Goal: Task Accomplishment & Management: Use online tool/utility

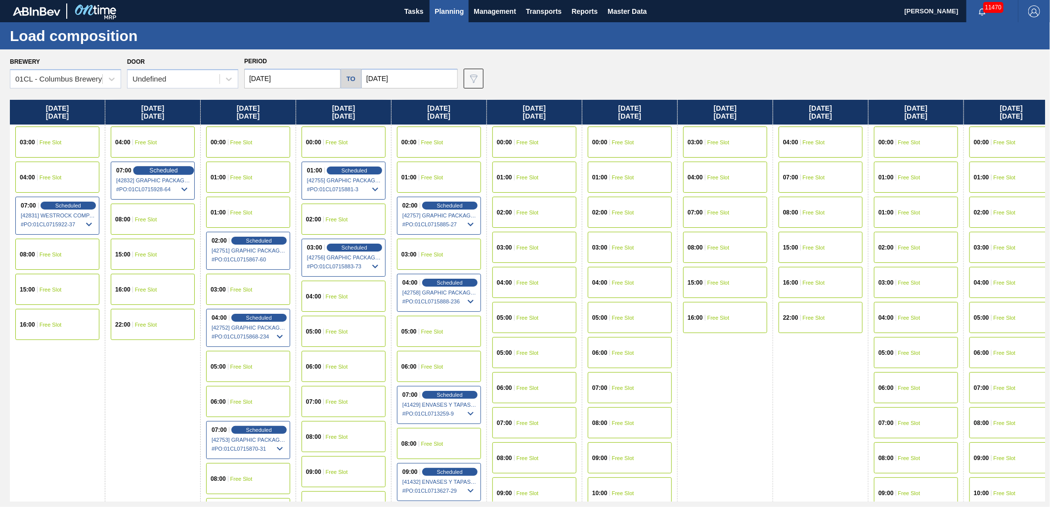
click at [156, 167] on span "Scheduled" at bounding box center [163, 170] width 28 height 6
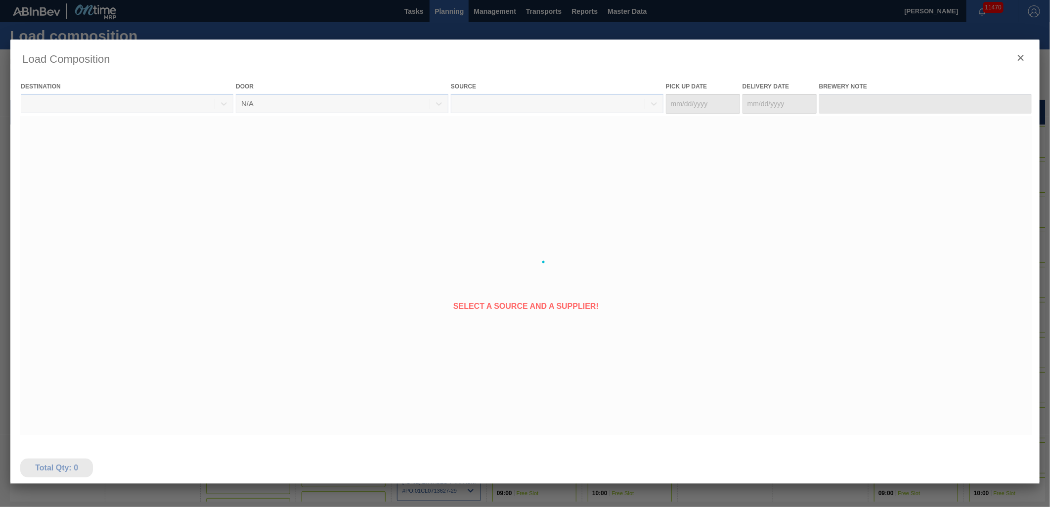
type Date "09/19/2025"
type Date "09/21/2025"
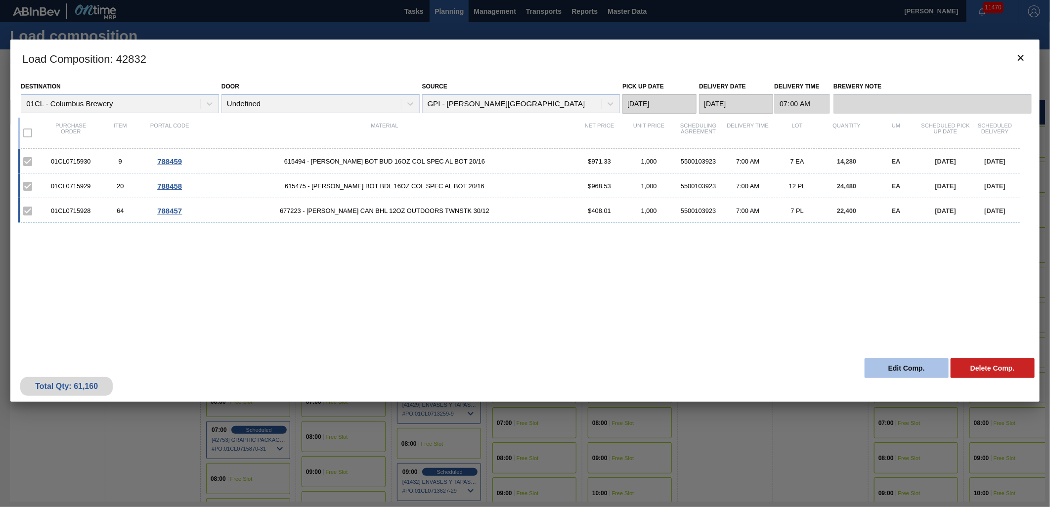
click at [900, 359] on div "Total Qty: 61,160 Delete Comp. Edit Comp." at bounding box center [525, 378] width 1030 height 48
drag, startPoint x: 900, startPoint y: 359, endPoint x: 881, endPoint y: 367, distance: 21.7
click at [881, 367] on button "Edit Comp." at bounding box center [907, 369] width 84 height 20
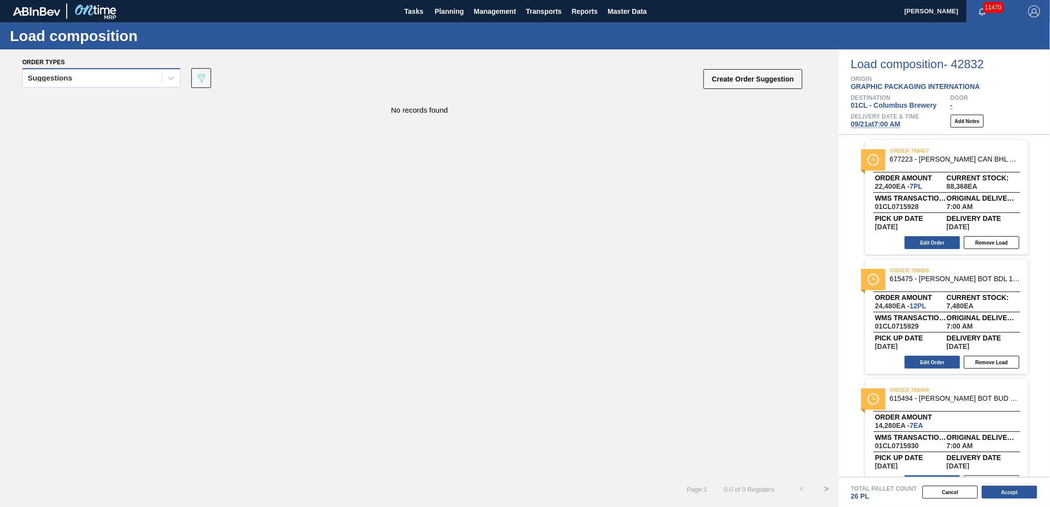
click at [114, 81] on div "Suggestions" at bounding box center [92, 78] width 139 height 14
click at [105, 112] on div "Suggestions" at bounding box center [101, 121] width 158 height 18
click at [118, 77] on div "Suggestions" at bounding box center [92, 78] width 139 height 14
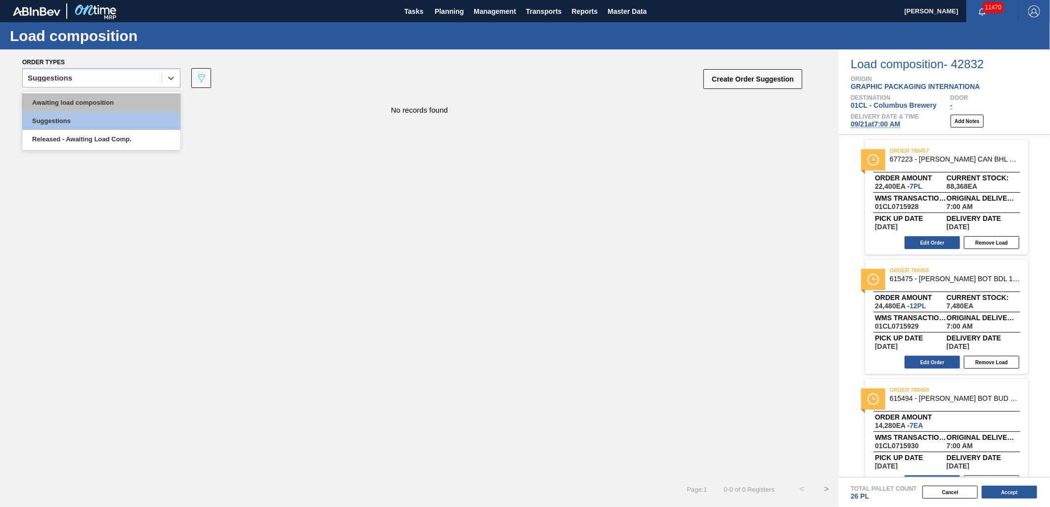
click at [103, 98] on div "Awaiting load composition" at bounding box center [101, 102] width 158 height 18
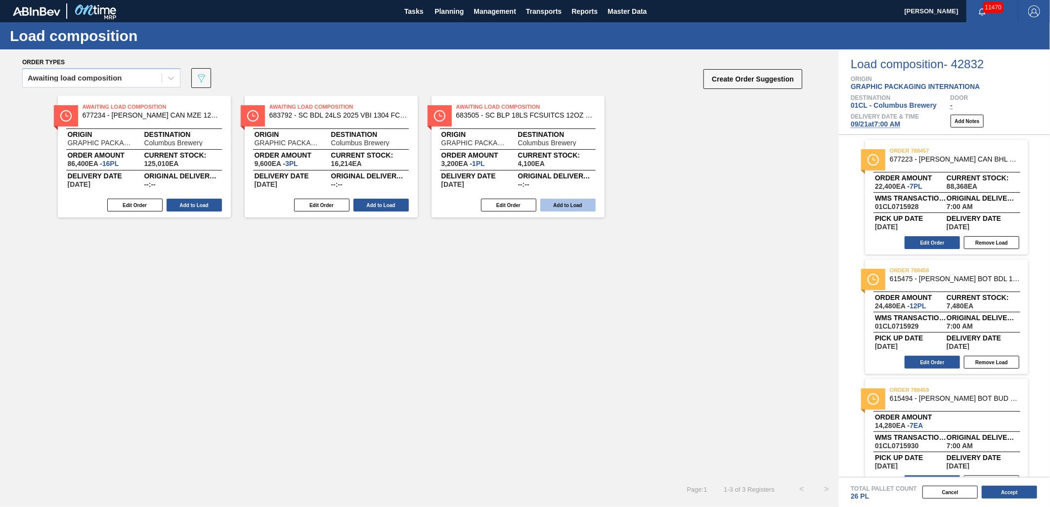
click at [569, 209] on button "Add to Load" at bounding box center [567, 205] width 55 height 13
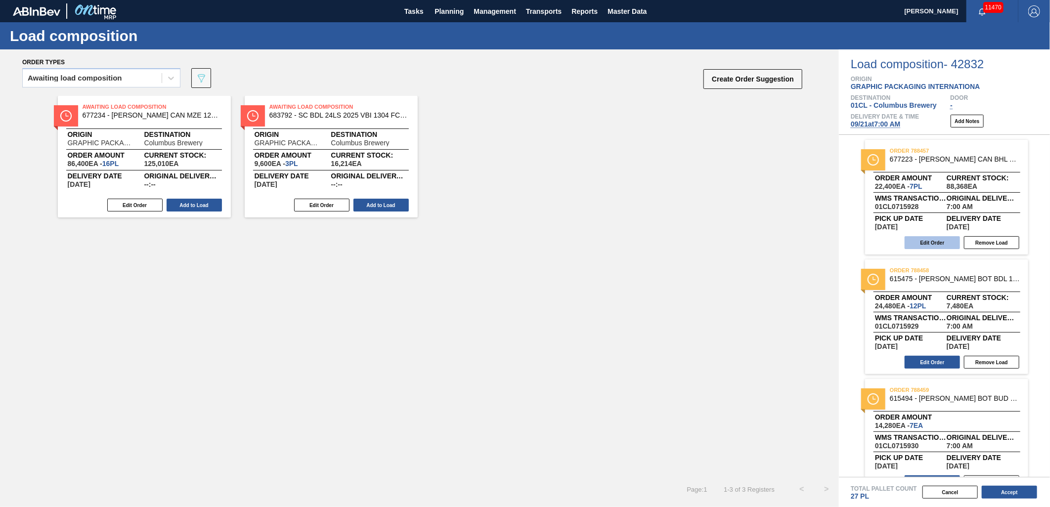
click at [917, 236] on button "Edit Order" at bounding box center [932, 242] width 55 height 13
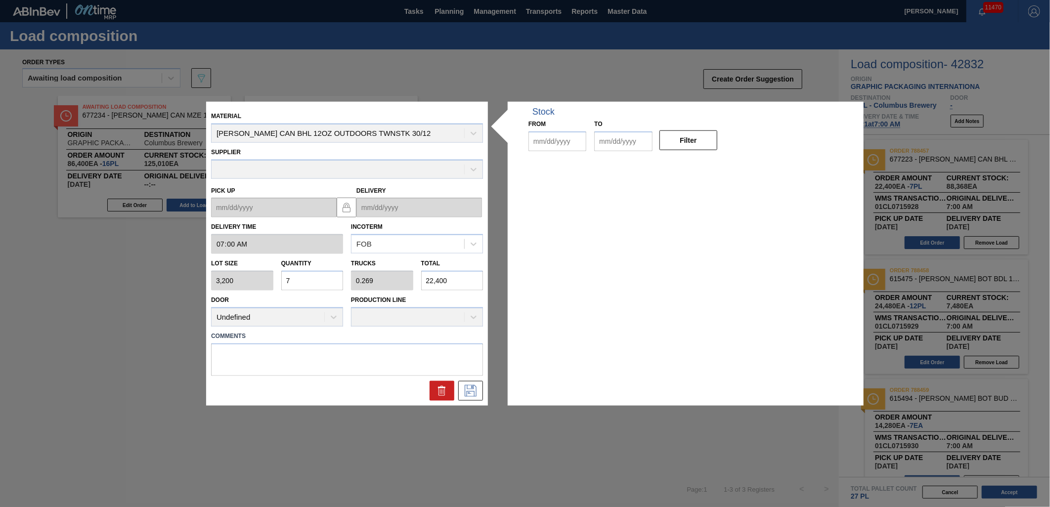
type input "07:00:00"
type input "3,200"
type input "7"
type input "0.269"
type input "22,400"
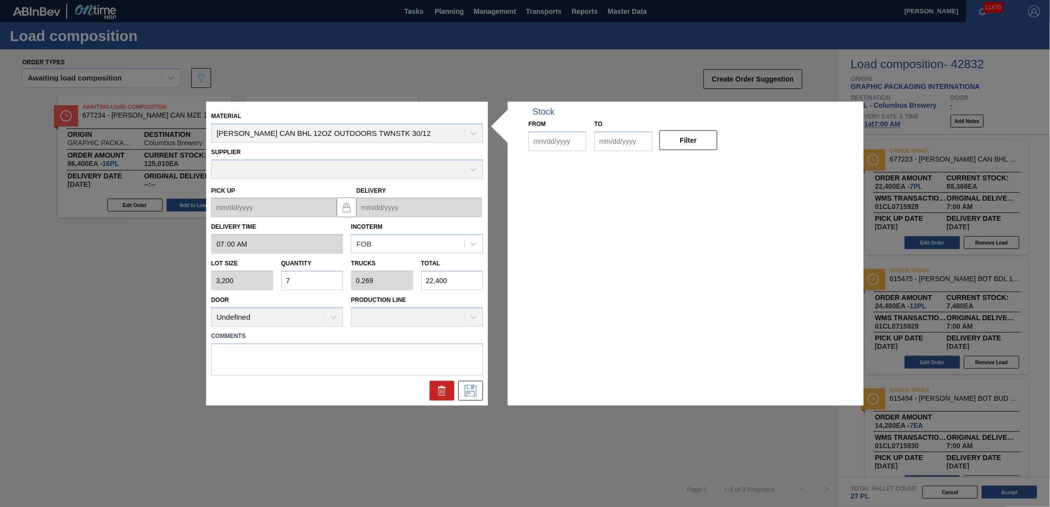
type up "09/19/2025"
type input "09/21/2025"
type input "[DATE]"
click at [442, 392] on icon at bounding box center [442, 391] width 0 height 5
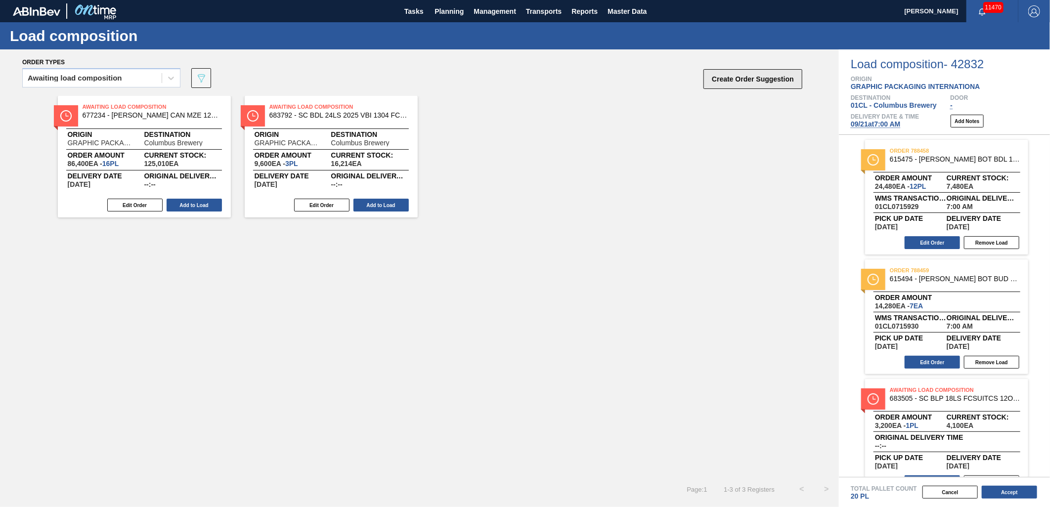
click at [762, 78] on button "Create Order Suggestion" at bounding box center [753, 79] width 99 height 20
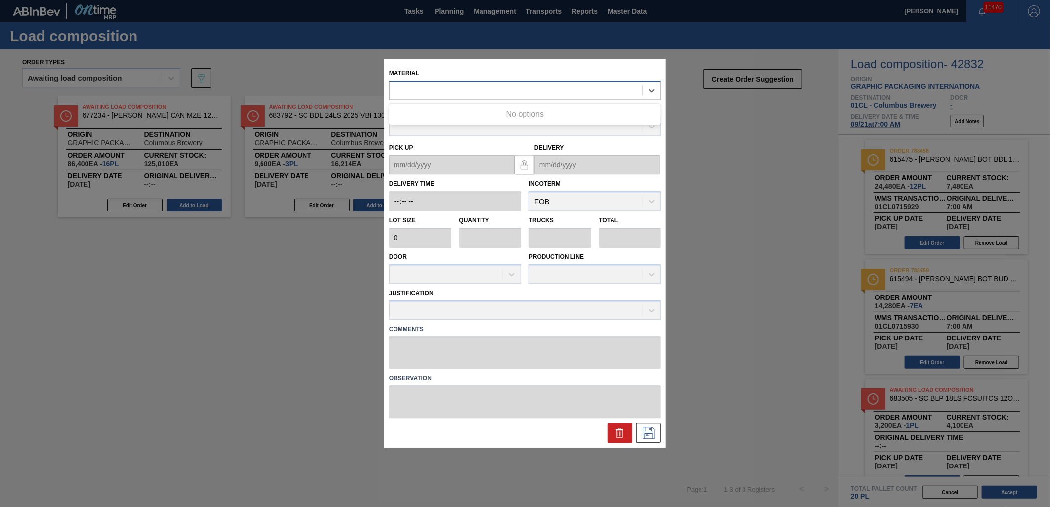
click at [531, 83] on div at bounding box center [525, 90] width 272 height 19
type input "677107"
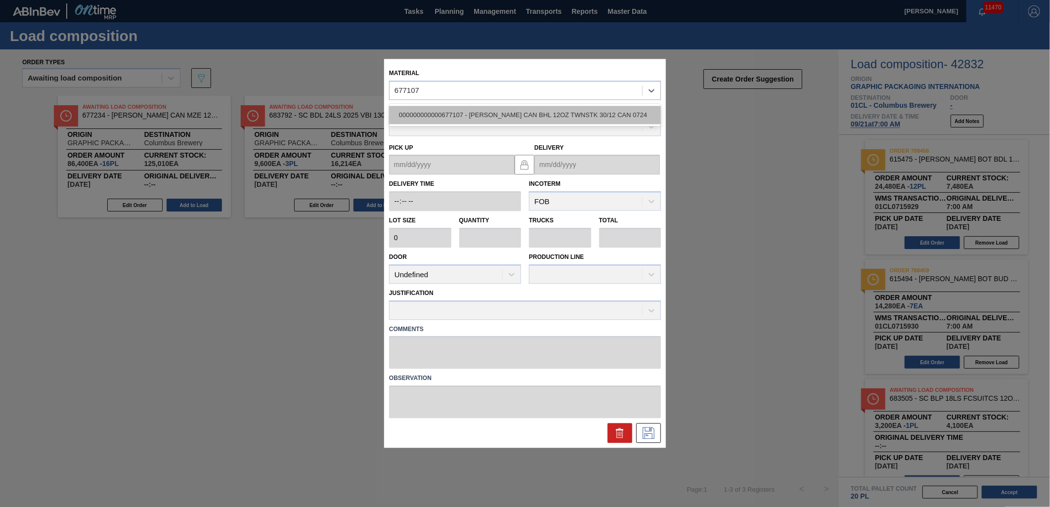
click at [537, 112] on div "000000000000677107 - CARR CAN BHL 12OZ TWNSTK 30/12 CAN 0724" at bounding box center [525, 115] width 272 height 18
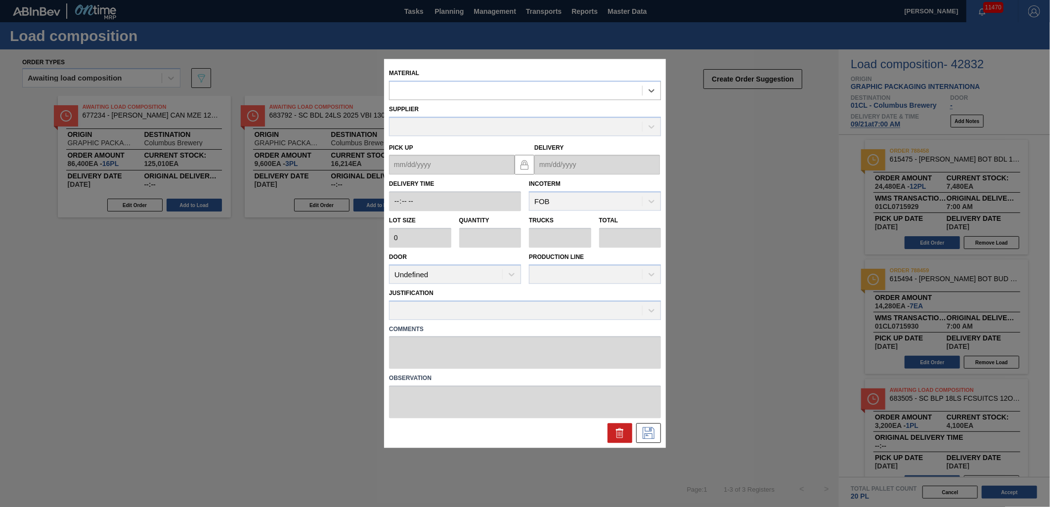
type input "3,200"
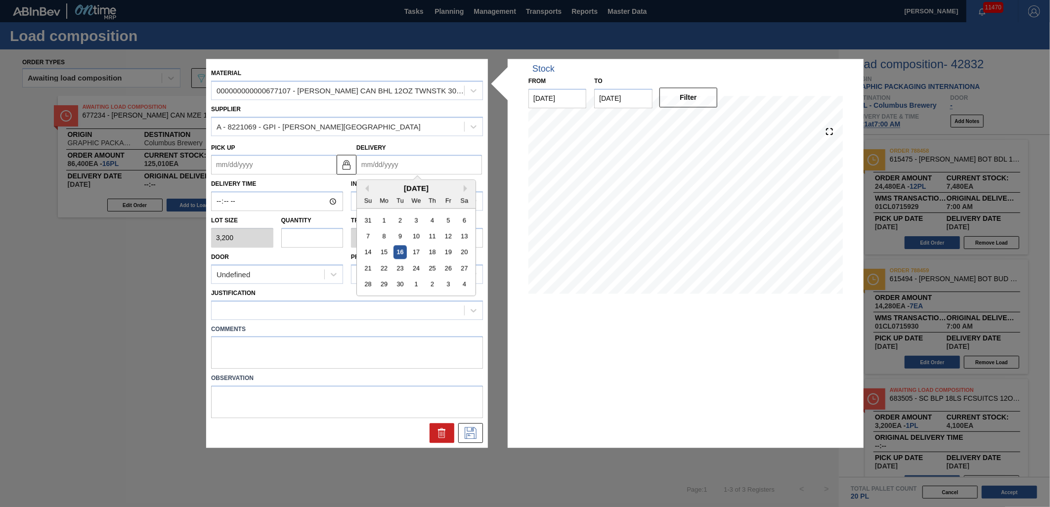
click at [427, 164] on input "Delivery" at bounding box center [420, 165] width 126 height 20
click at [413, 285] on div "1" at bounding box center [415, 284] width 13 height 13
type up "[DATE]"
type input "[DATE]"
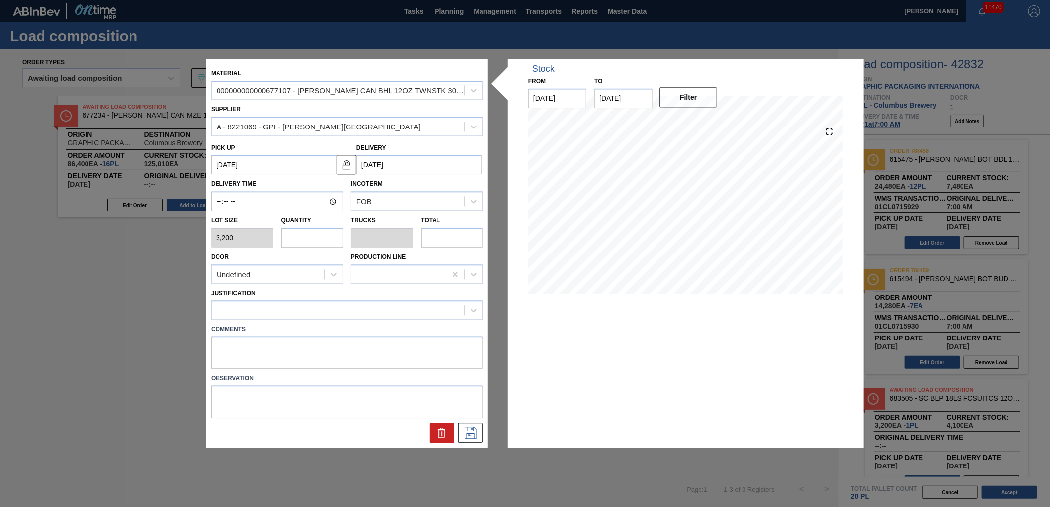
click at [336, 236] on input "text" at bounding box center [312, 238] width 62 height 20
type input "5"
type input "0.192"
type input "16,000"
type input "5"
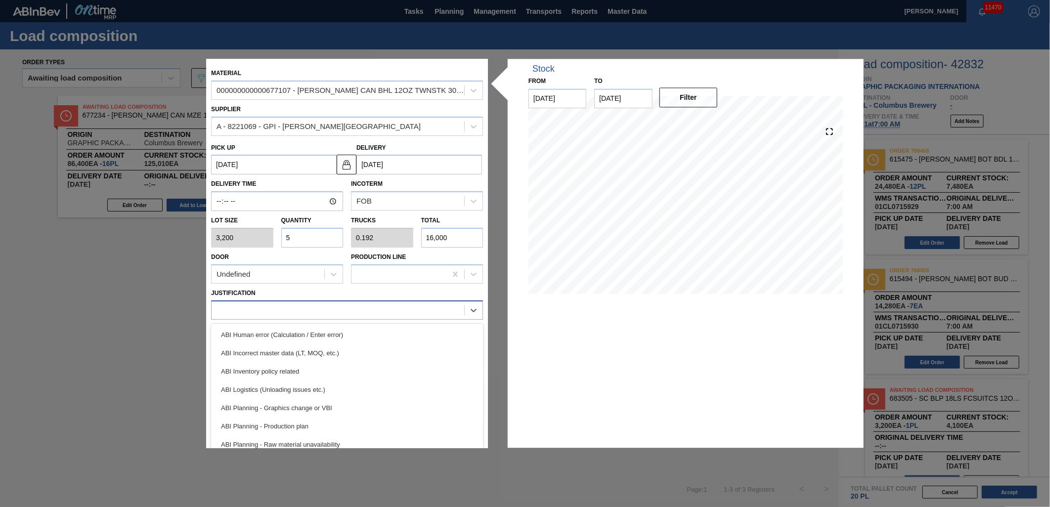
click at [334, 312] on div at bounding box center [338, 310] width 253 height 14
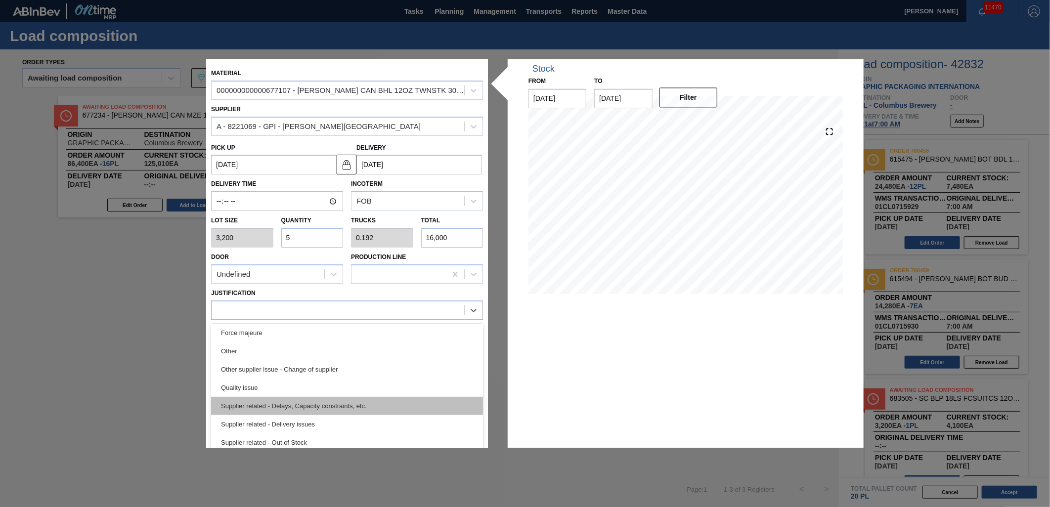
scroll to position [20, 0]
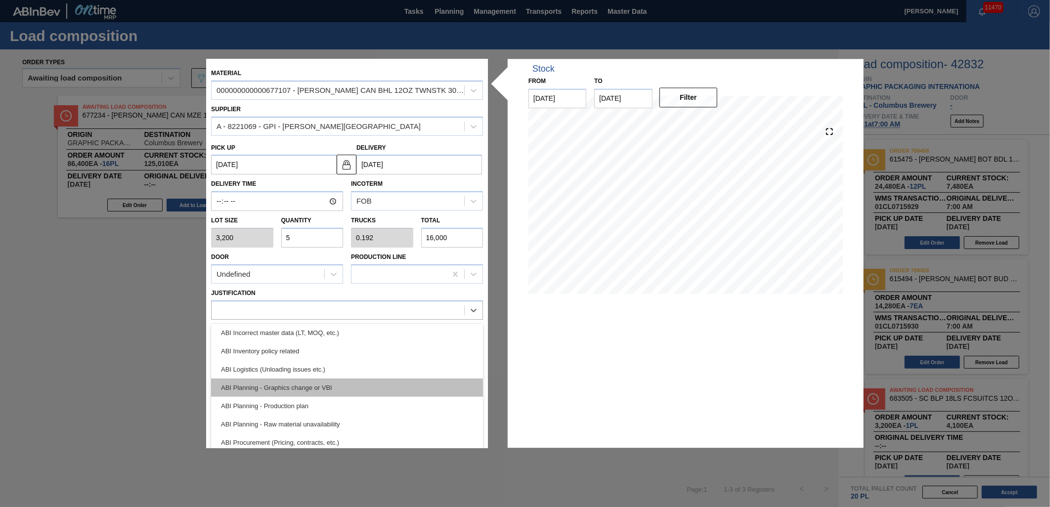
click at [378, 392] on div "ABI Planning - Graphics change or VBI" at bounding box center [347, 388] width 272 height 18
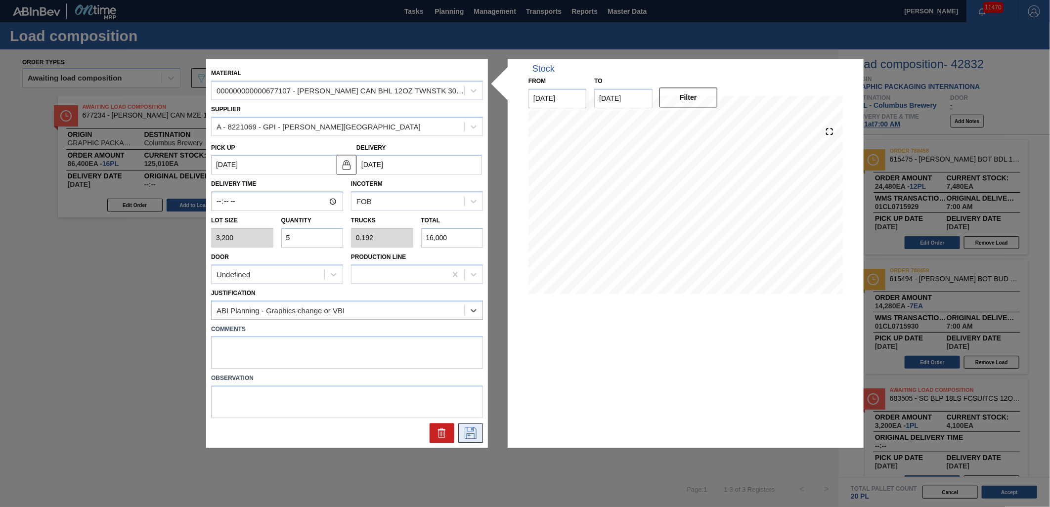
click at [473, 429] on icon at bounding box center [471, 434] width 16 height 12
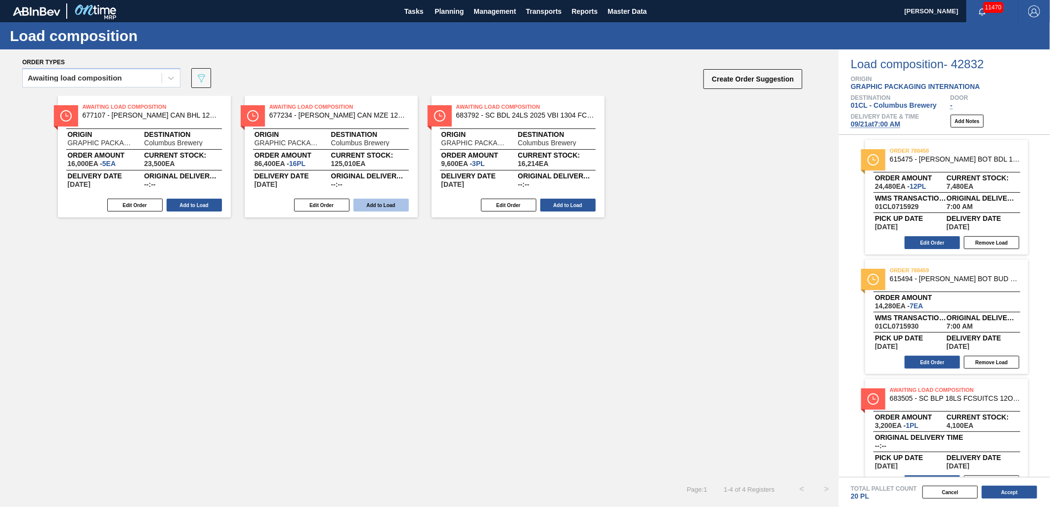
click at [213, 205] on button "Add to Load" at bounding box center [194, 205] width 55 height 13
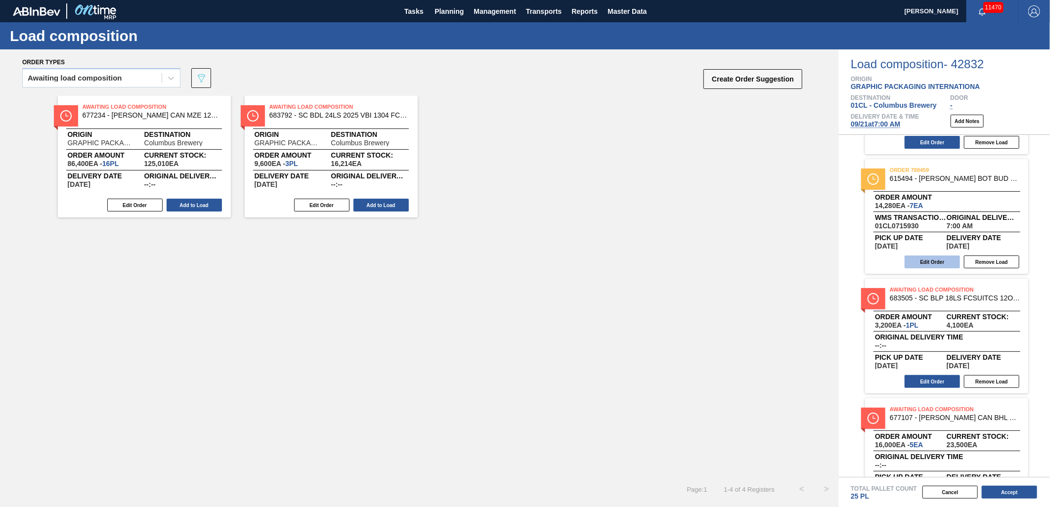
scroll to position [140, 0]
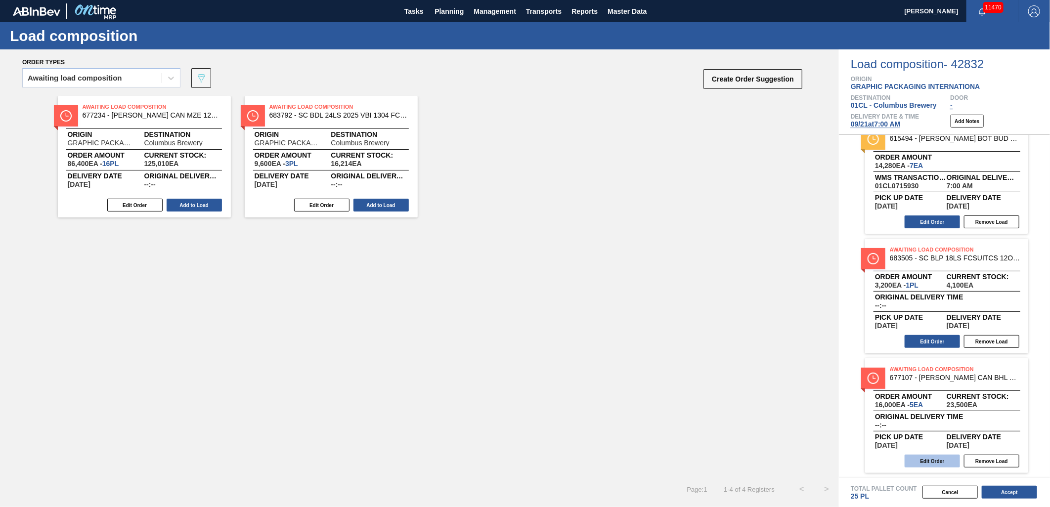
click at [924, 459] on button "Edit Order" at bounding box center [932, 461] width 55 height 13
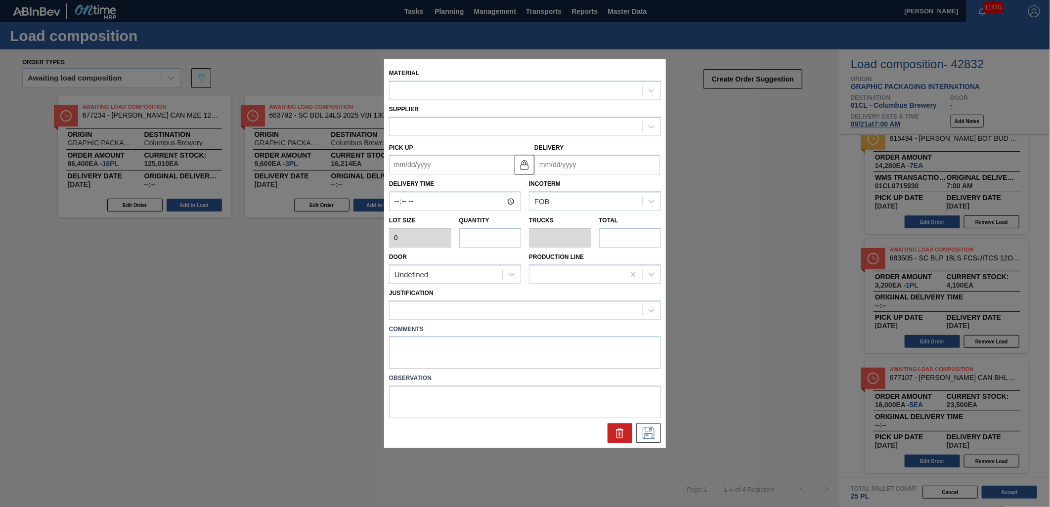
type input "3,200"
type input "5"
type input "0.192"
type input "16,000"
type up "[DATE]"
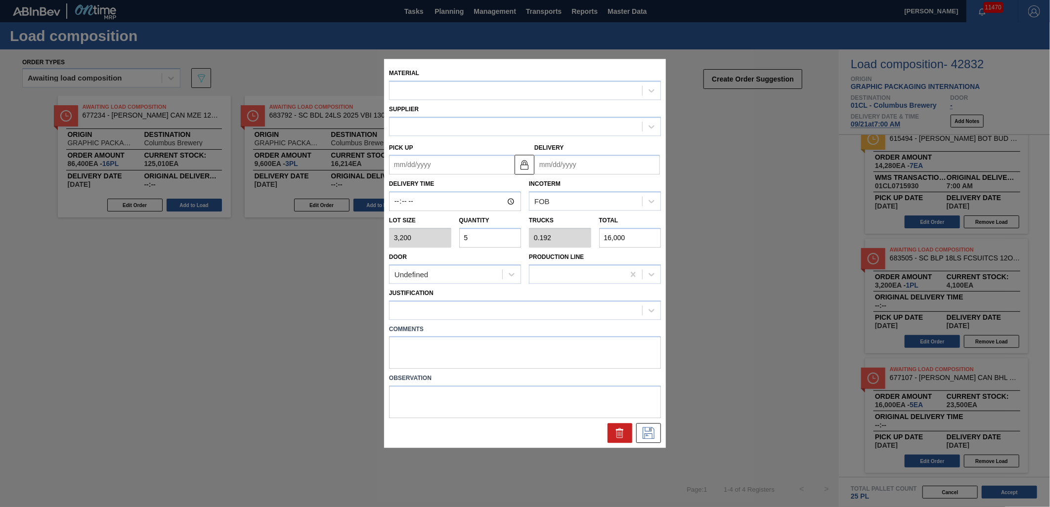
type input "[DATE]"
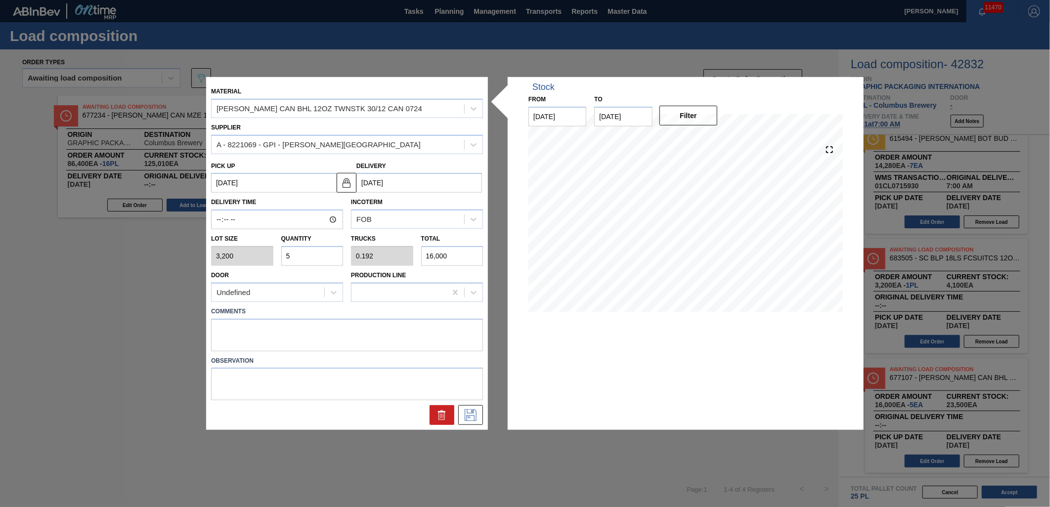
click at [297, 253] on input "5" at bounding box center [312, 256] width 62 height 20
type input "0"
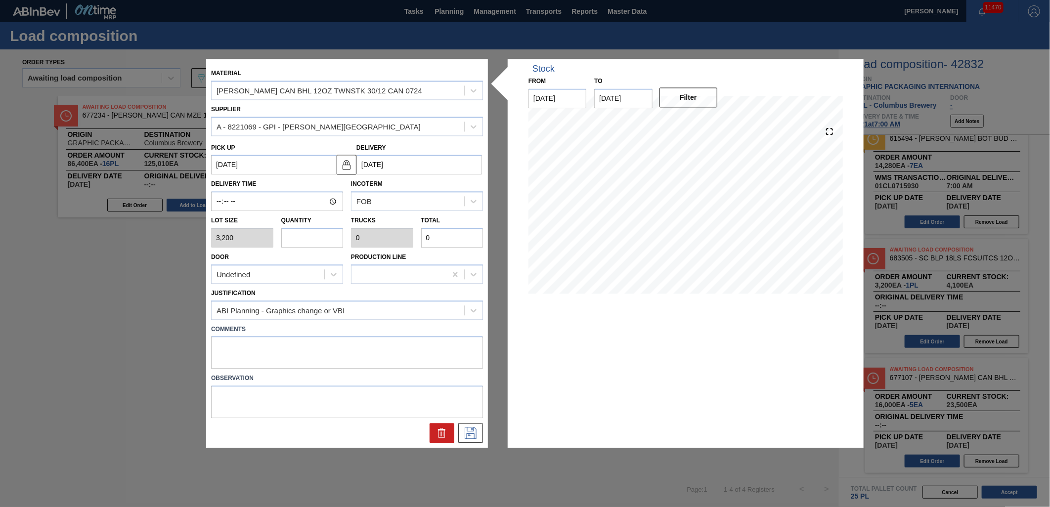
type input "6"
type input "0.231"
type input "19,200"
type input "6"
click at [478, 436] on icon at bounding box center [471, 434] width 16 height 12
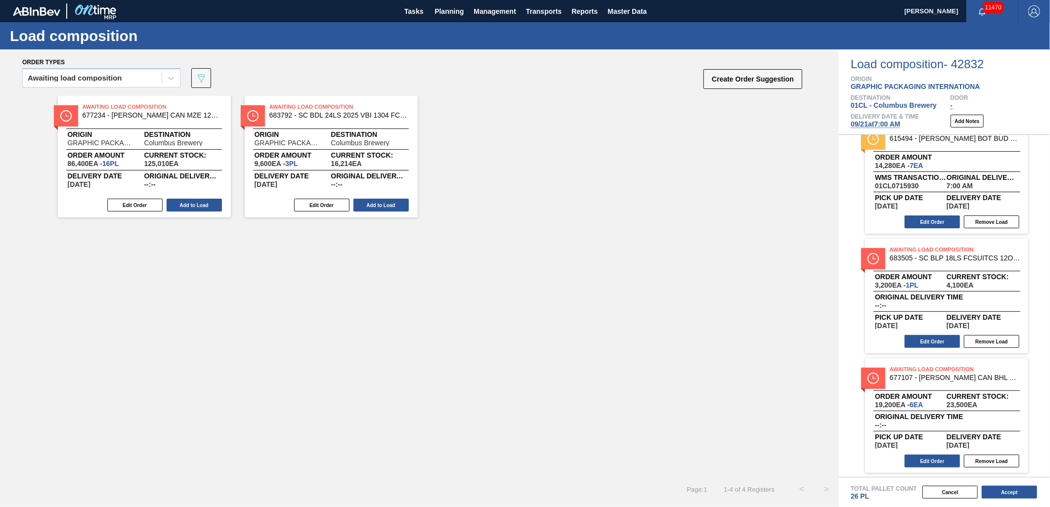
drag, startPoint x: 1025, startPoint y: 493, endPoint x: 997, endPoint y: 480, distance: 30.5
click at [1025, 493] on button "Accept" at bounding box center [1009, 492] width 55 height 13
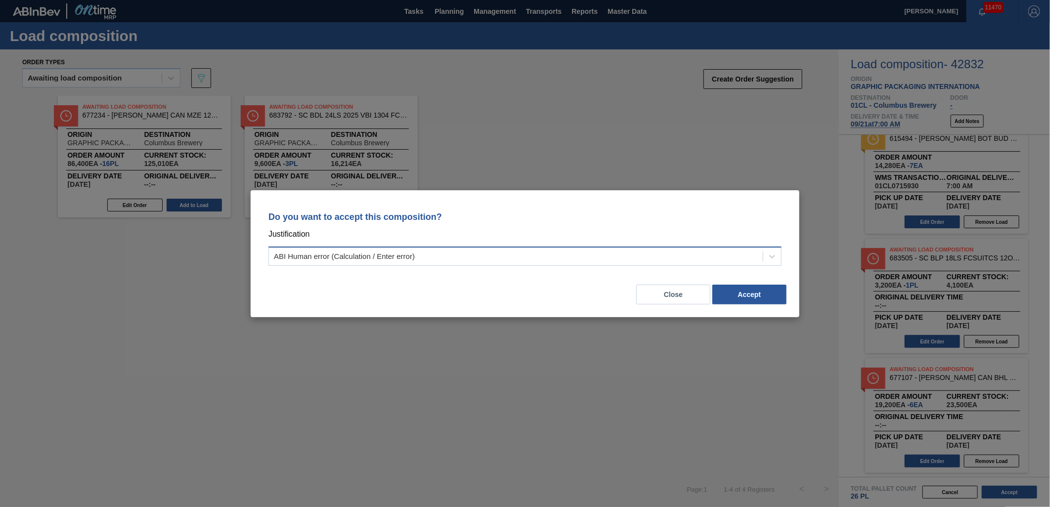
click at [673, 261] on div "ABI Human error (Calculation / Enter error)" at bounding box center [516, 256] width 494 height 14
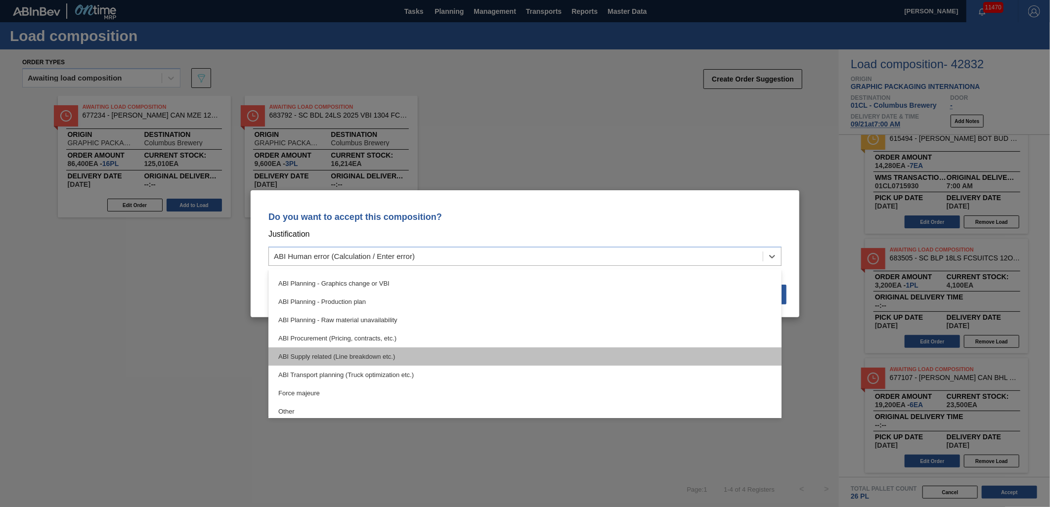
scroll to position [55, 0]
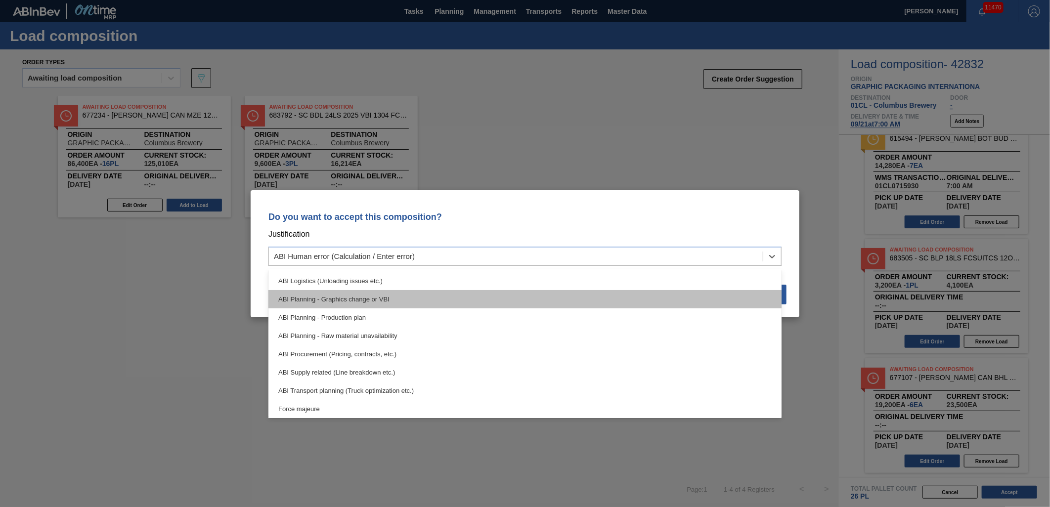
click at [544, 299] on div "ABI Planning - Graphics change or VBI" at bounding box center [525, 299] width 513 height 18
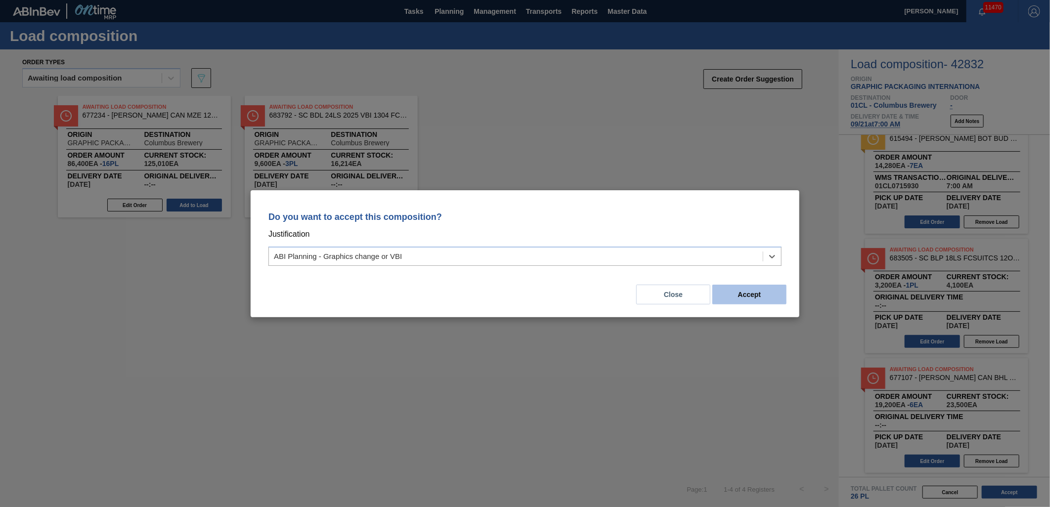
click at [729, 292] on button "Accept" at bounding box center [750, 295] width 74 height 20
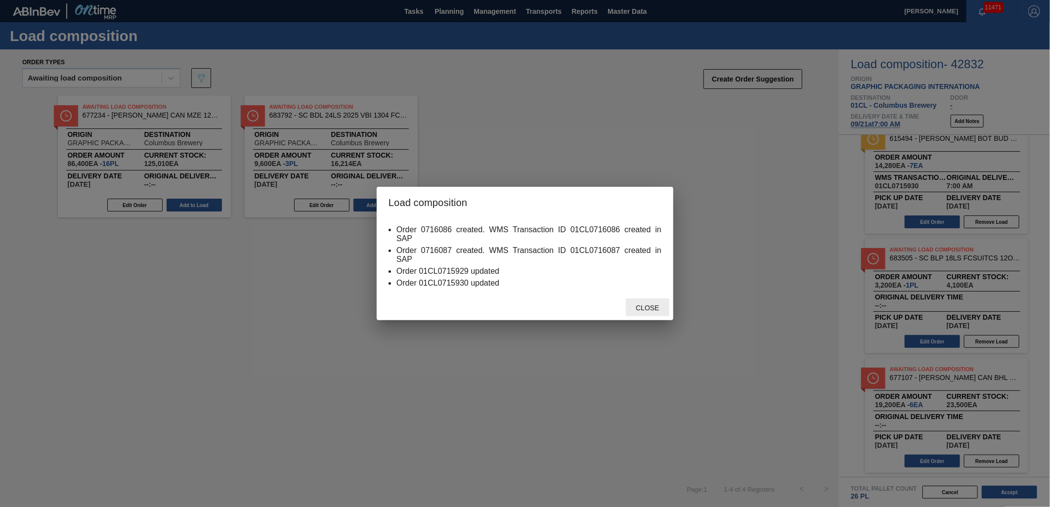
click at [650, 303] on div "Close" at bounding box center [648, 308] width 44 height 18
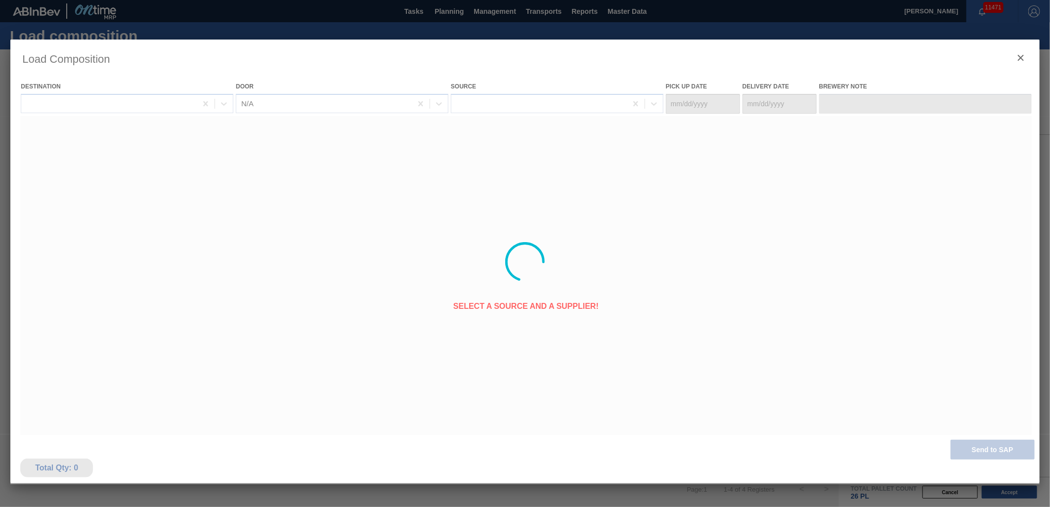
type Date "09/19/2025"
type Date "09/21/2025"
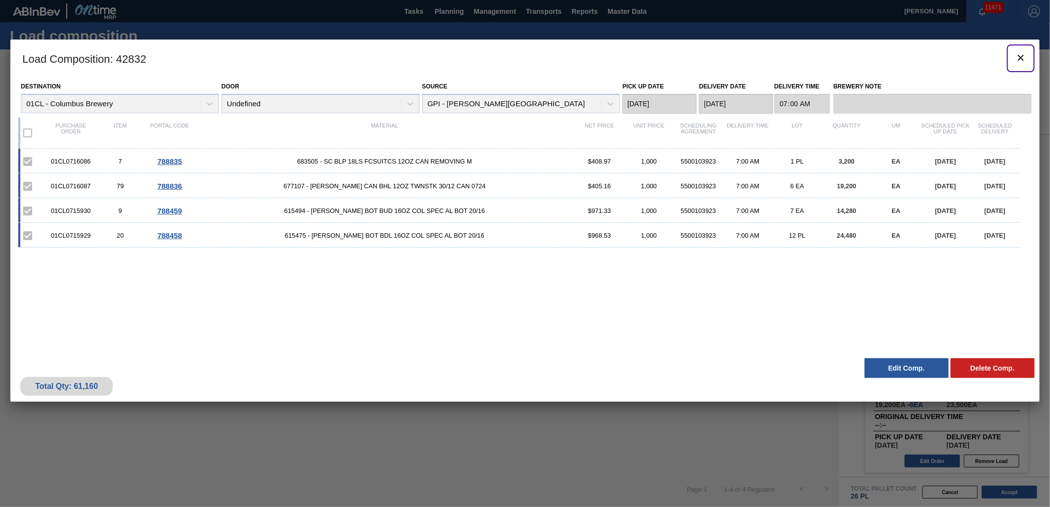
click at [1022, 58] on icon "botão de ícone" at bounding box center [1021, 58] width 6 height 6
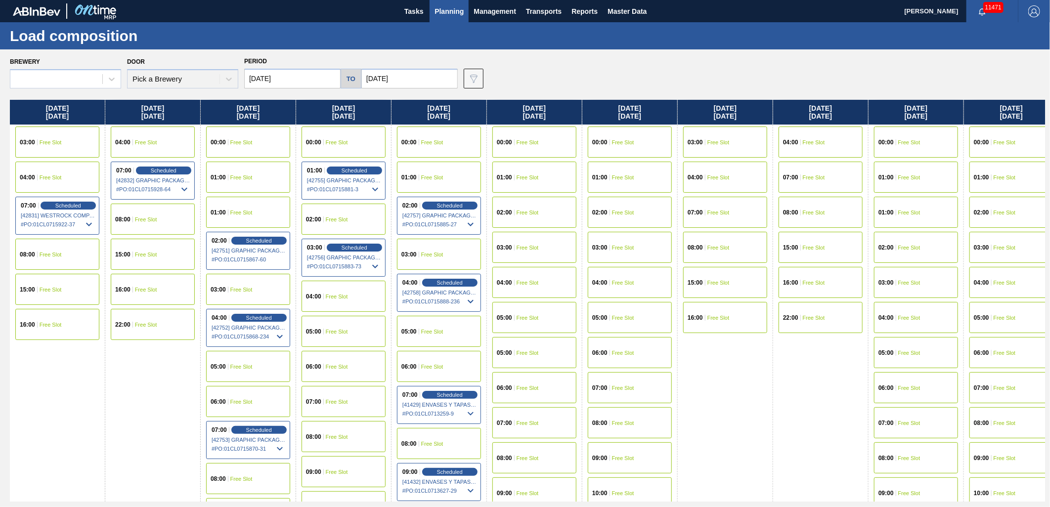
click at [319, 77] on input "[DATE]" at bounding box center [292, 79] width 96 height 20
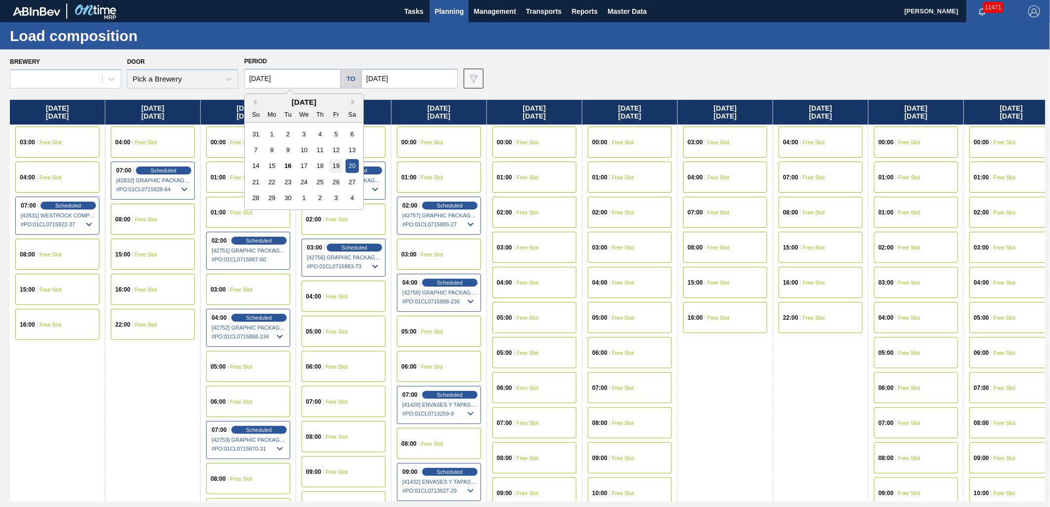
click at [332, 166] on div "19" at bounding box center [335, 165] width 13 height 13
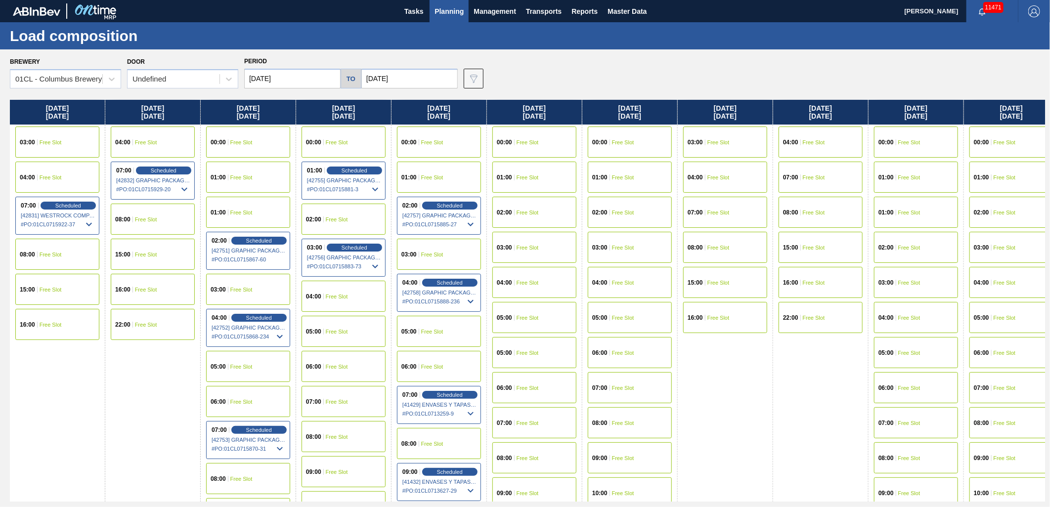
click at [308, 81] on input "[DATE]" at bounding box center [292, 79] width 96 height 20
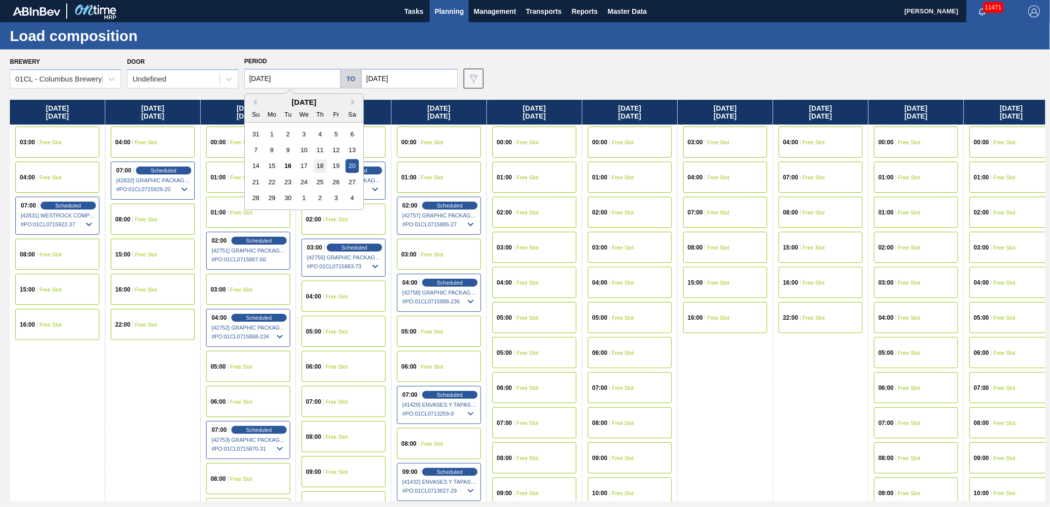
click at [322, 162] on div "18" at bounding box center [320, 165] width 13 height 13
type input "09/18/2025"
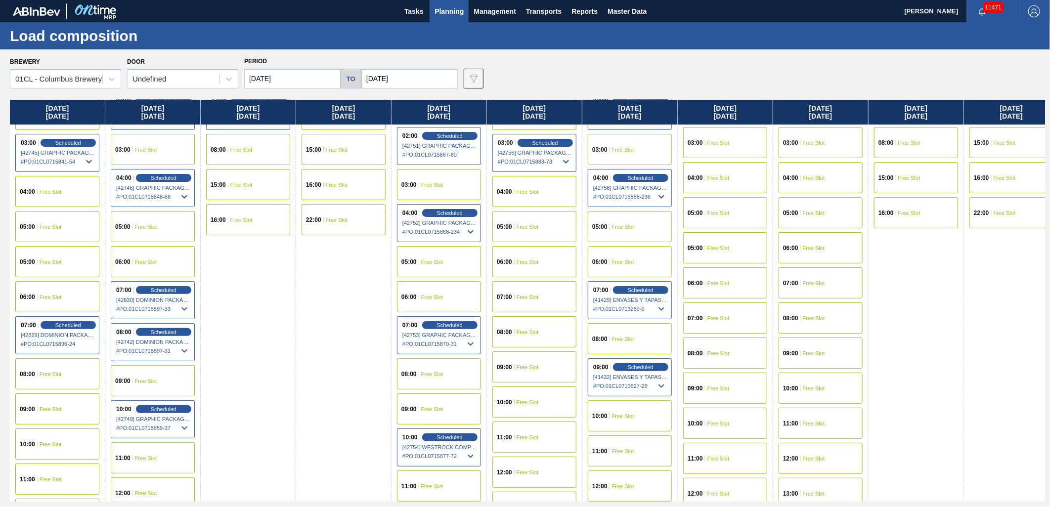
scroll to position [110, 0]
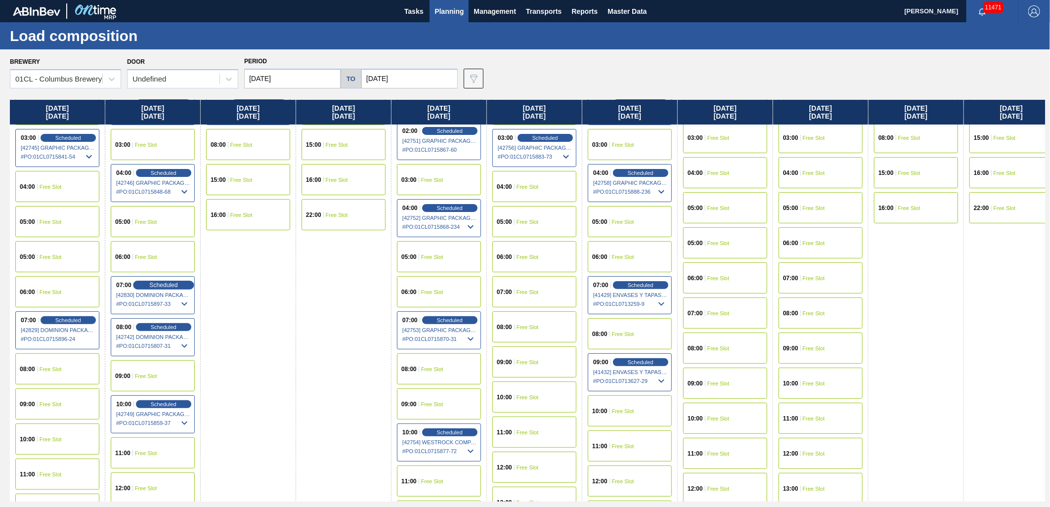
click at [172, 283] on span "Scheduled" at bounding box center [163, 285] width 28 height 6
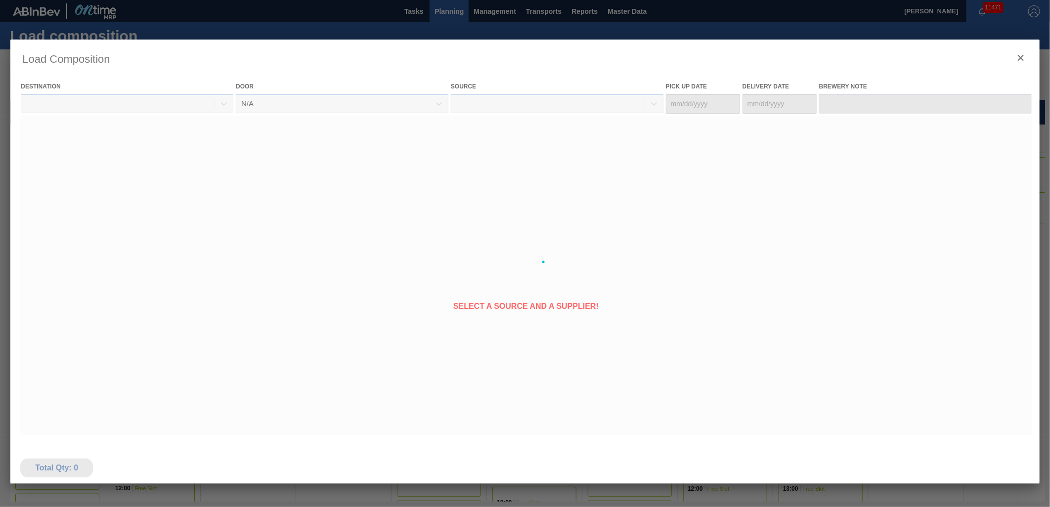
type Date "09/17/2025"
type Date "09/19/2025"
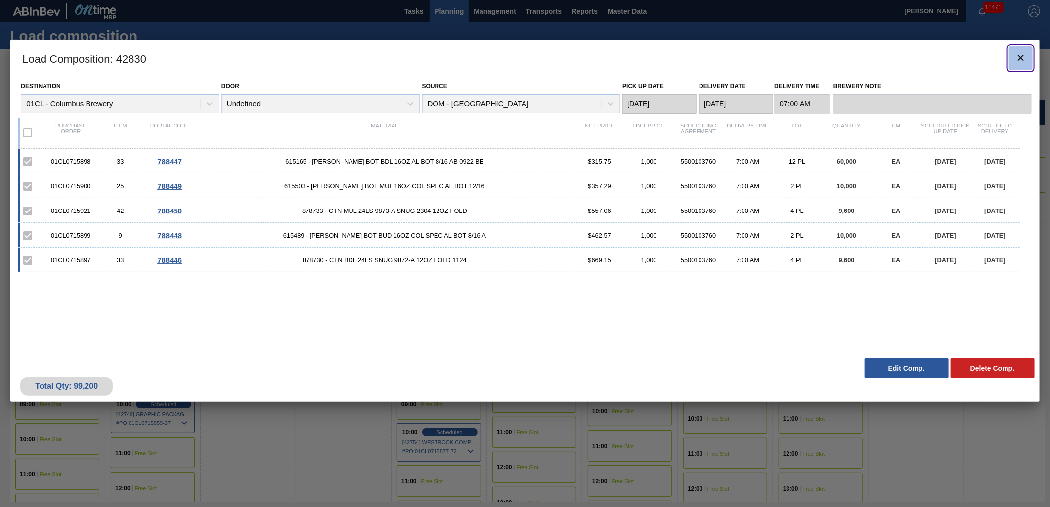
click at [1019, 59] on icon "botão de ícone" at bounding box center [1021, 58] width 12 height 12
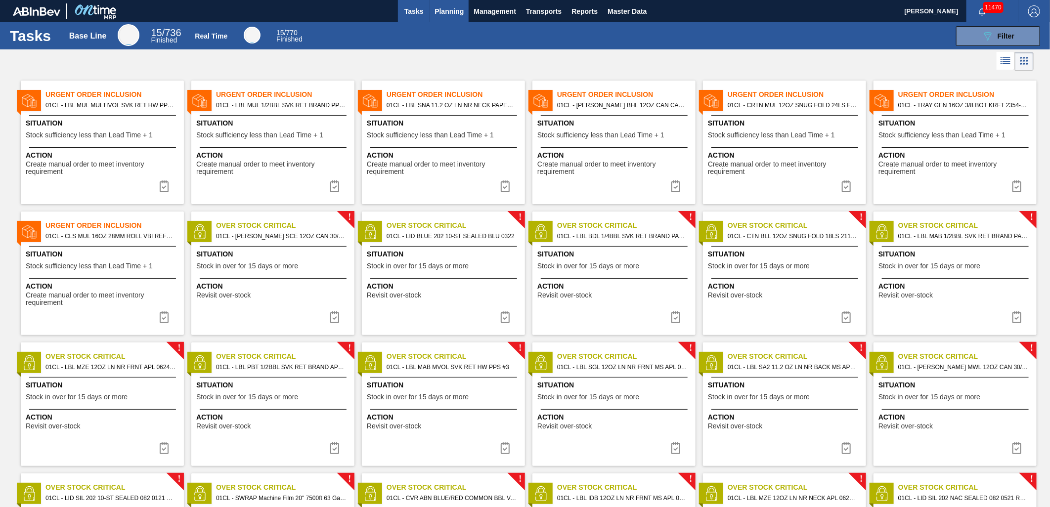
click at [449, 10] on span "Planning" at bounding box center [449, 11] width 29 height 12
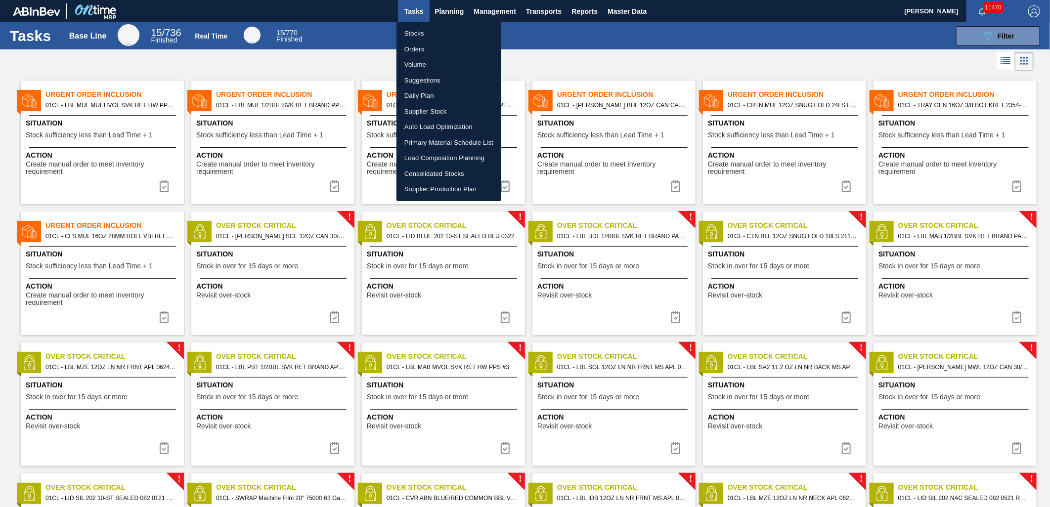
click at [426, 75] on li "Suggestions" at bounding box center [449, 81] width 105 height 16
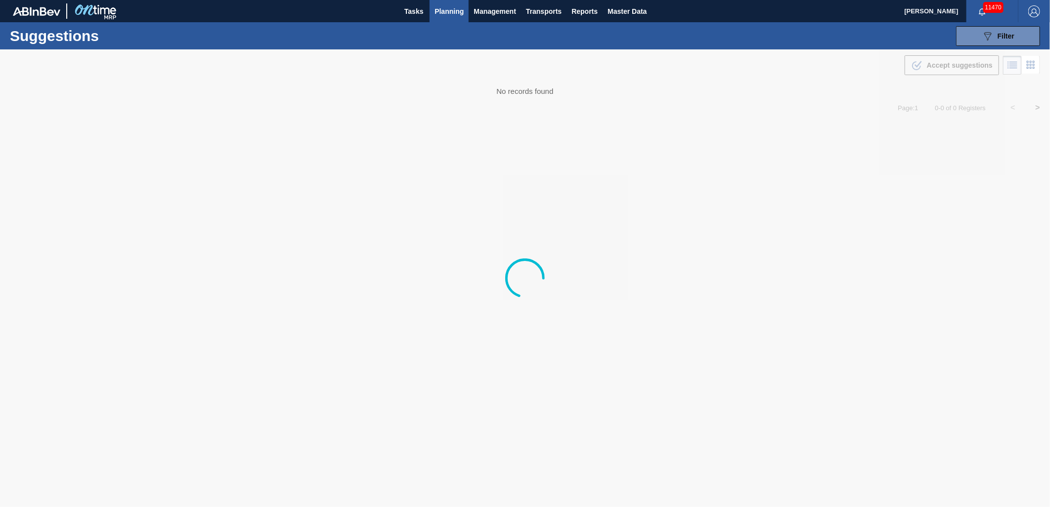
type from "[DATE]"
type to "[DATE]"
click at [994, 35] on div "089F7B8B-B2A5-4AFE-B5C0-19BA573D28AC Filter" at bounding box center [998, 36] width 33 height 12
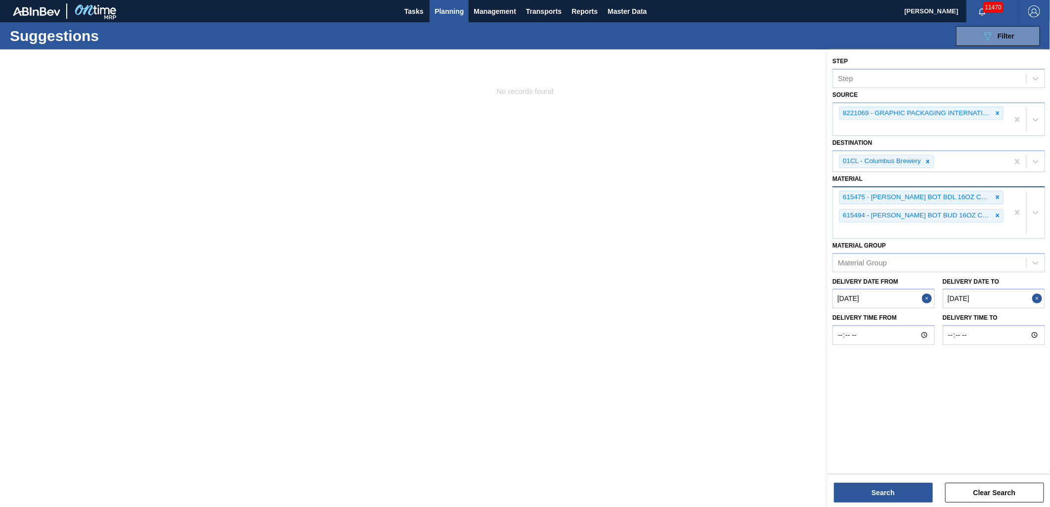
click at [998, 210] on div at bounding box center [997, 216] width 11 height 12
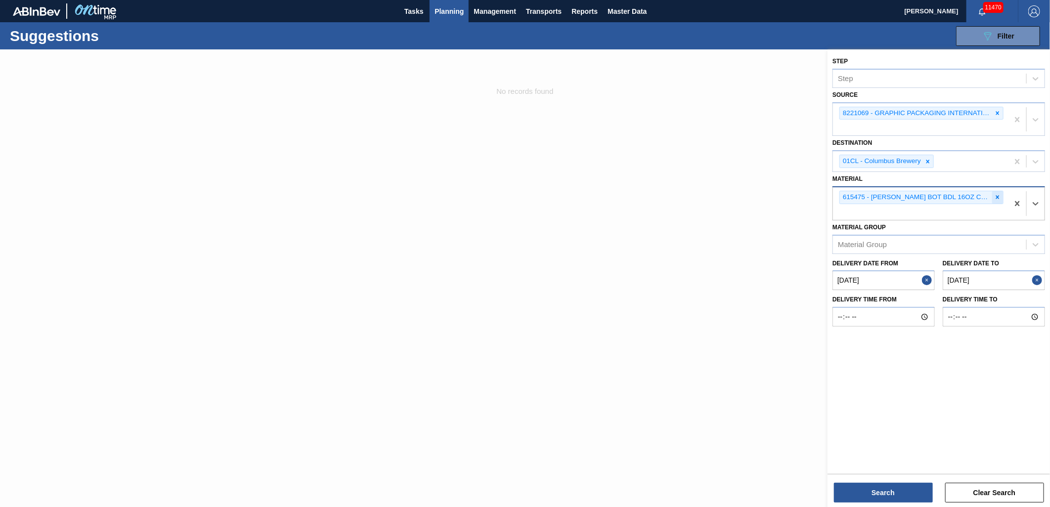
click at [1000, 195] on icon at bounding box center [997, 197] width 7 height 7
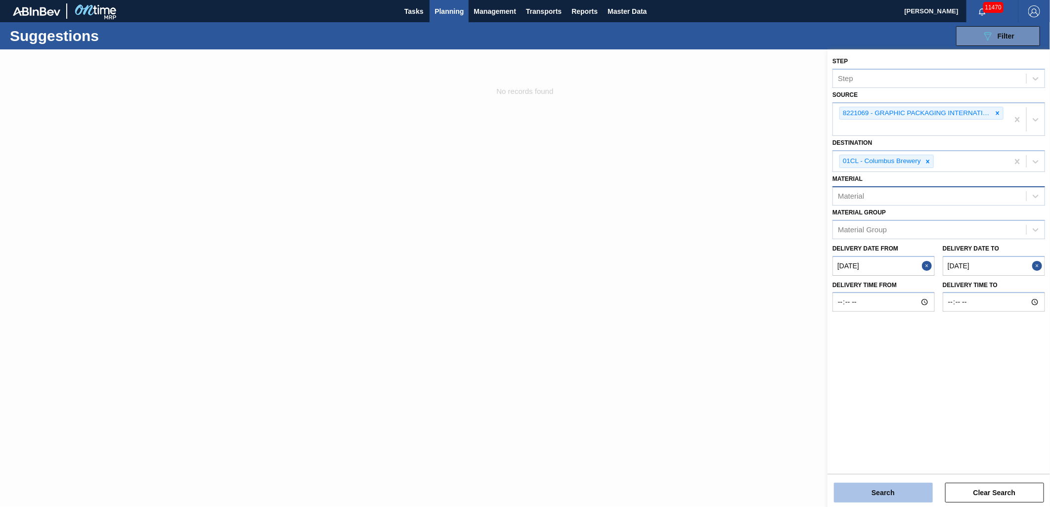
click at [878, 491] on button "Search" at bounding box center [883, 493] width 99 height 20
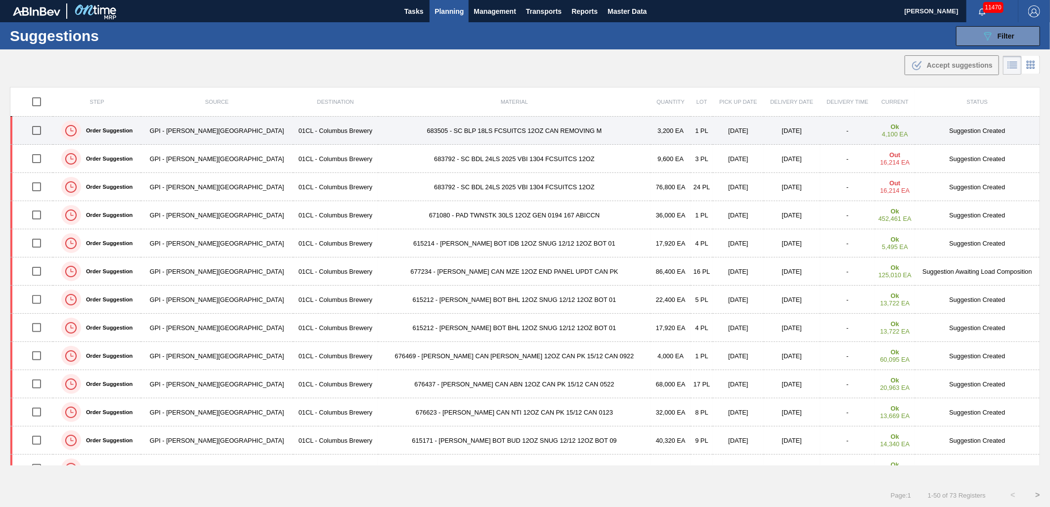
click at [40, 135] on input "checkbox" at bounding box center [36, 130] width 21 height 21
checkbox input "true"
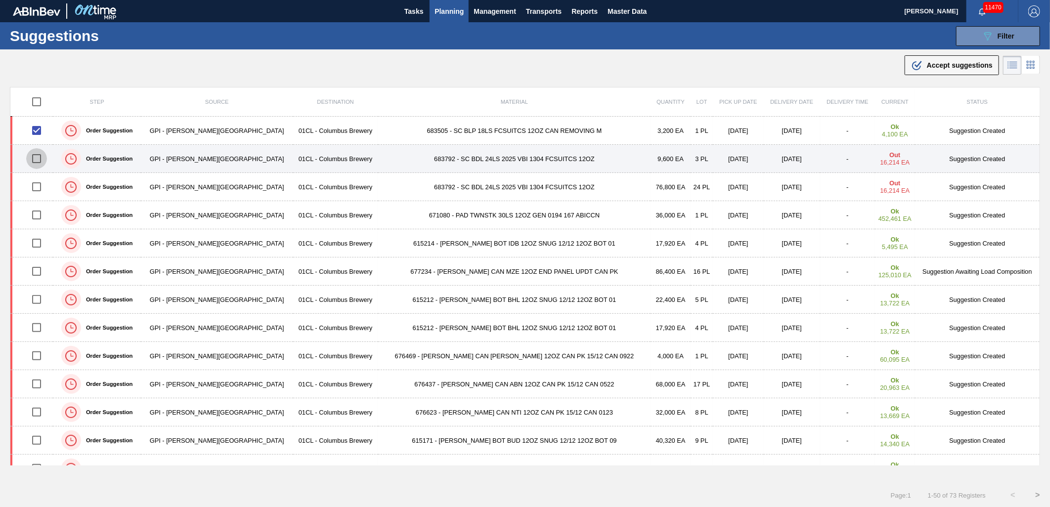
click at [44, 160] on input "checkbox" at bounding box center [36, 158] width 21 height 21
checkbox input "true"
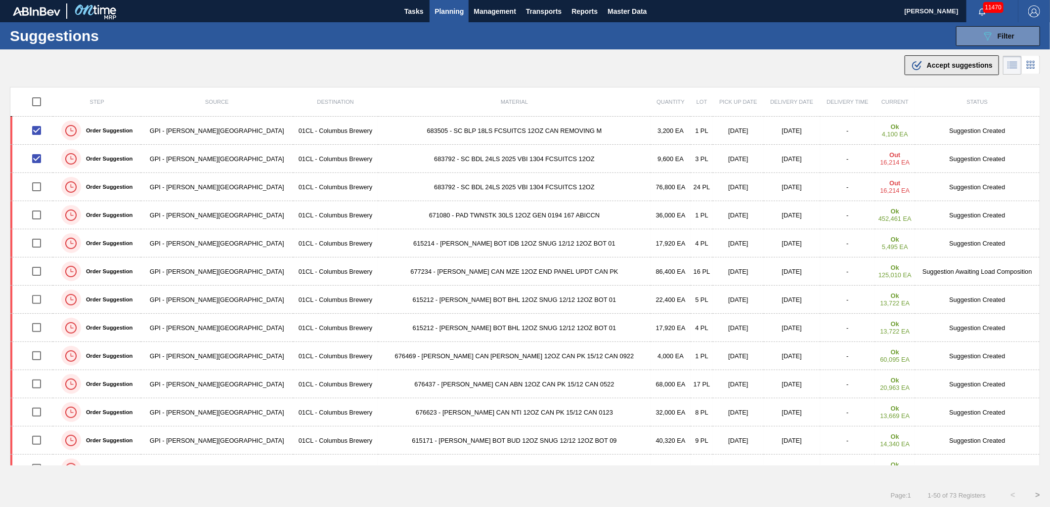
click at [937, 62] on span "Accept suggestions" at bounding box center [960, 65] width 66 height 8
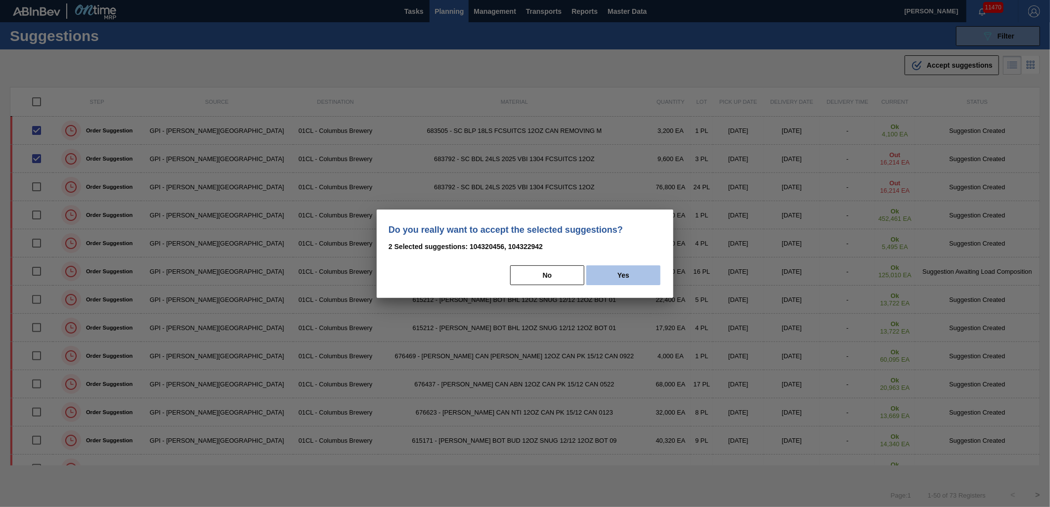
click at [615, 272] on button "Yes" at bounding box center [623, 276] width 74 height 20
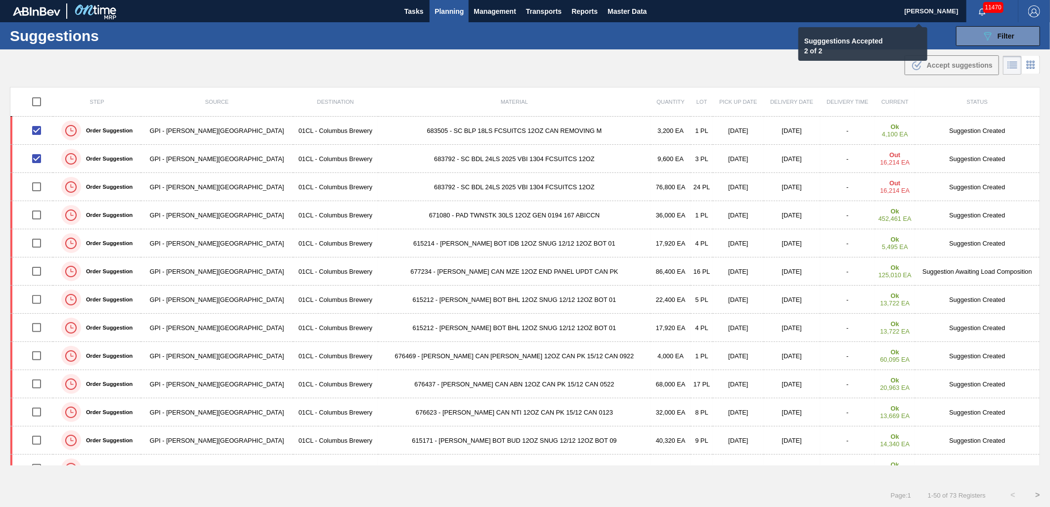
checkbox input "false"
